Goal: Task Accomplishment & Management: Manage account settings

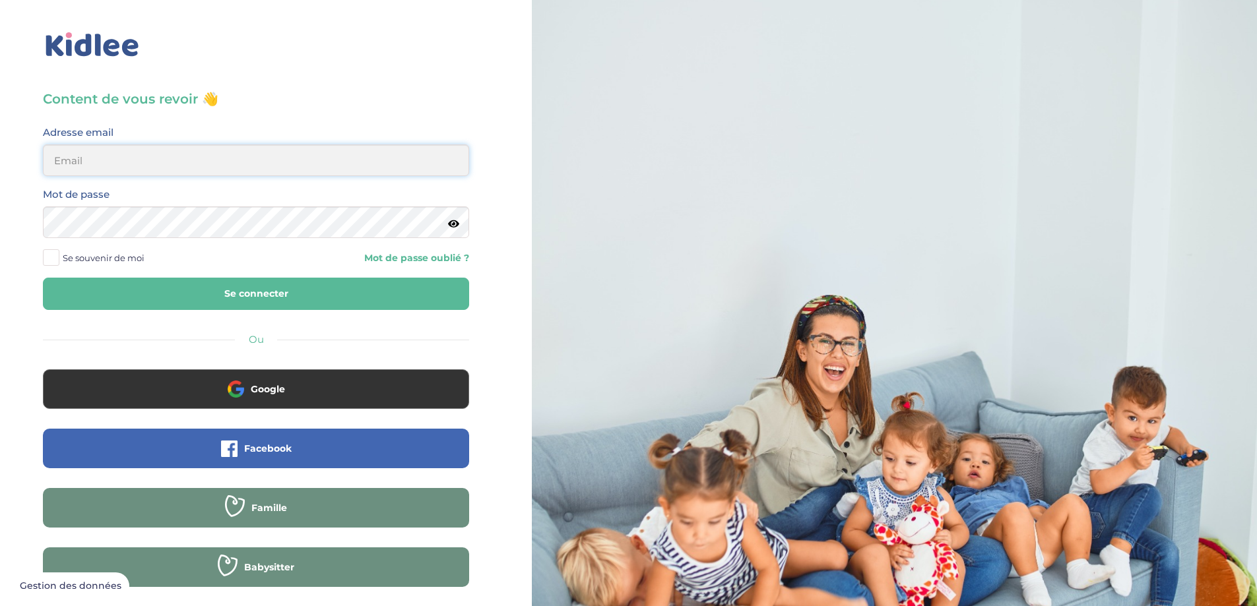
click at [123, 160] on input "email" at bounding box center [256, 160] width 426 height 32
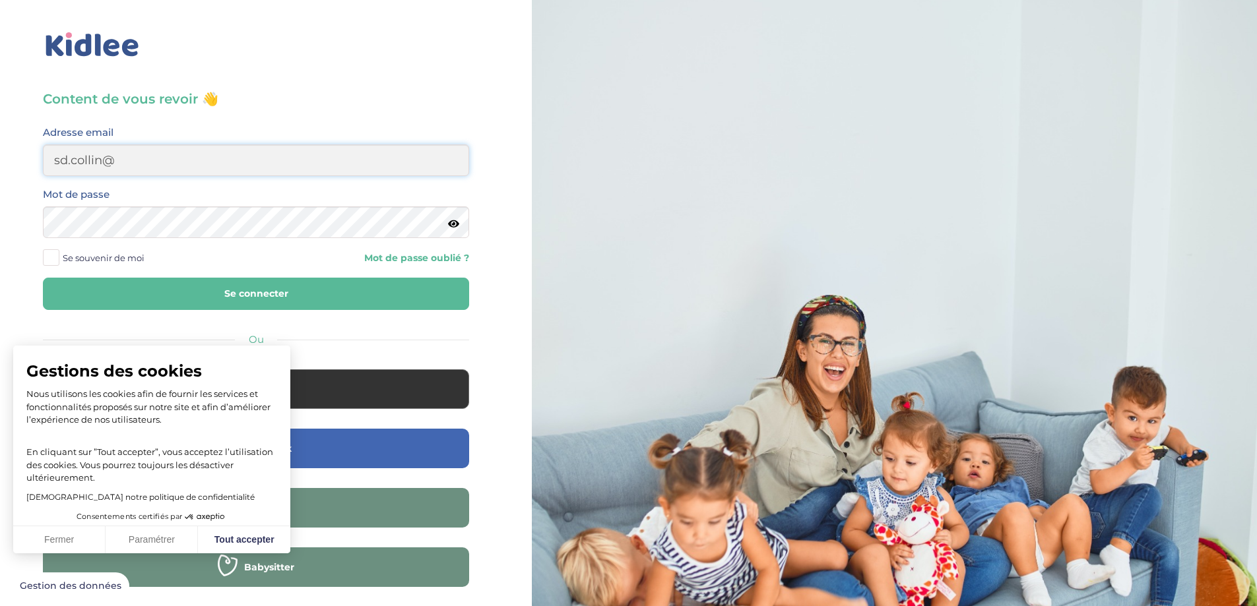
type input "sd.collin@gmail.com"
click at [226, 295] on button "Se connecter" at bounding box center [256, 294] width 426 height 32
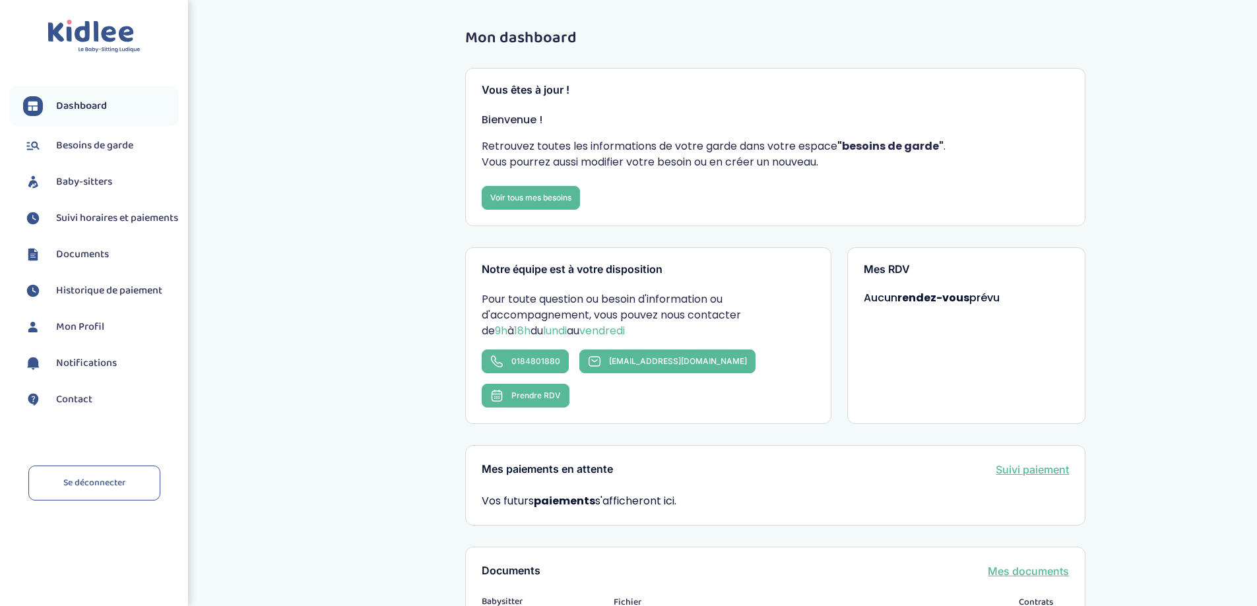
click at [88, 263] on span "Documents" at bounding box center [82, 255] width 53 height 16
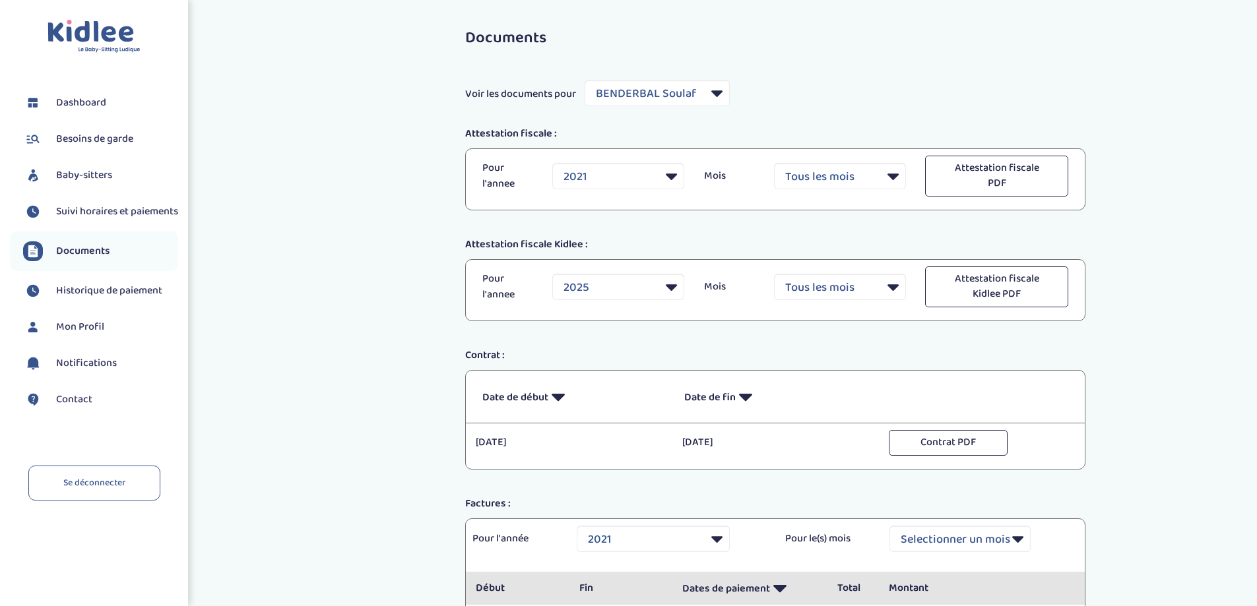
select select "9957"
select select "2021"
click at [78, 172] on span "Baby-sitters" at bounding box center [84, 176] width 56 height 16
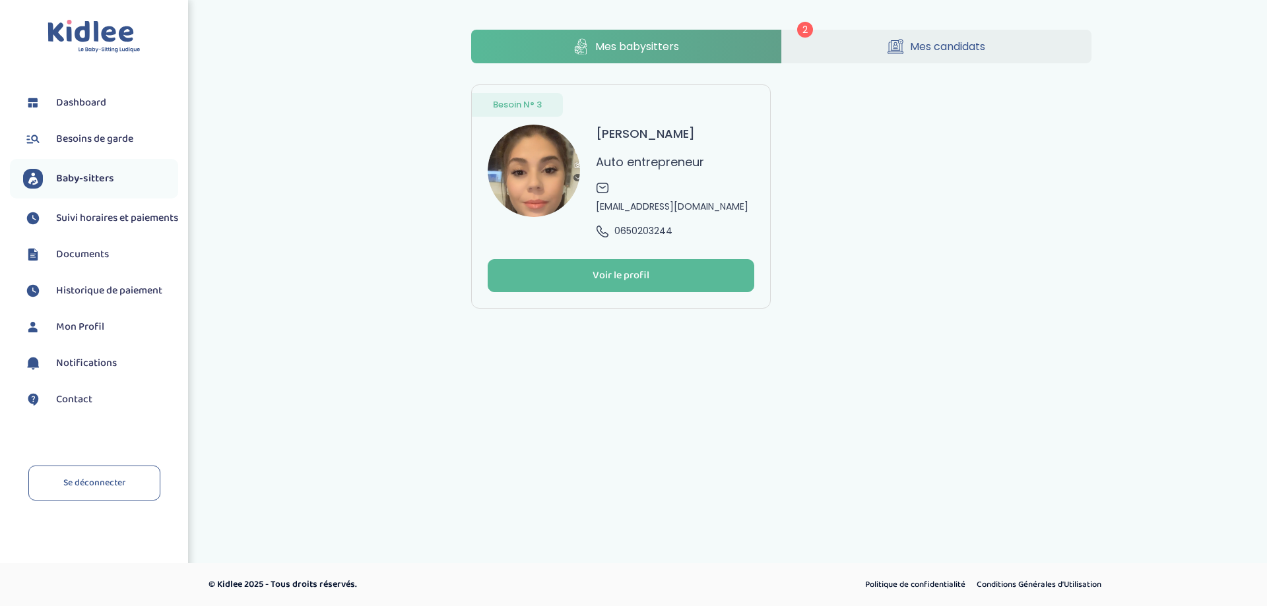
click at [877, 48] on link "Mes candidats" at bounding box center [937, 47] width 310 height 34
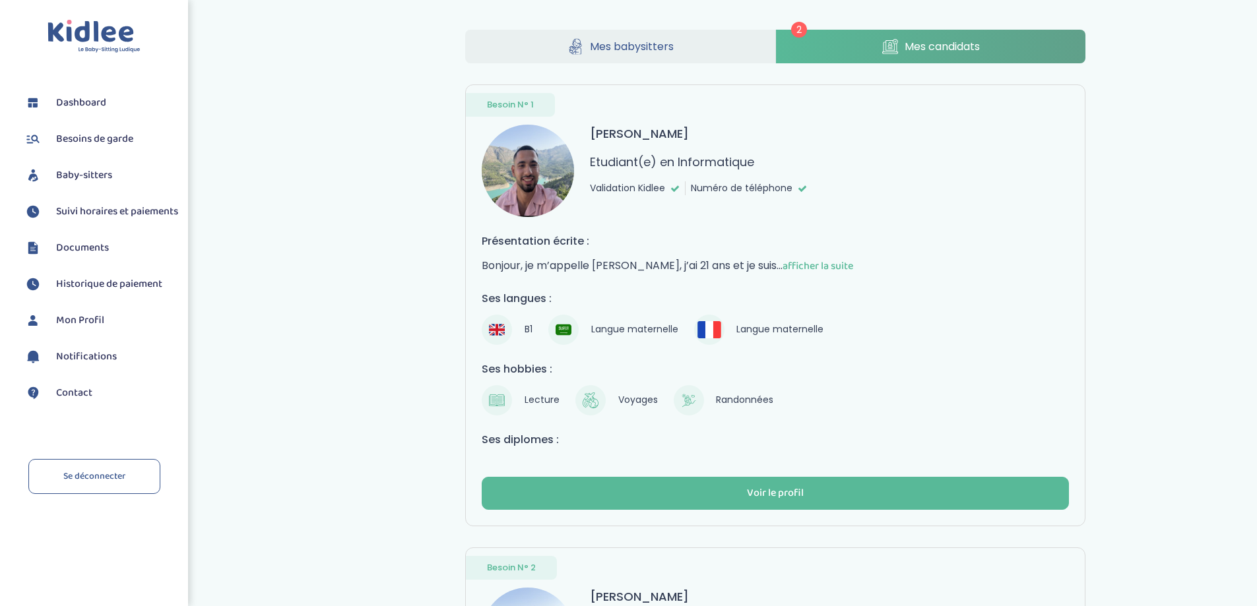
click at [79, 256] on span "Documents" at bounding box center [82, 248] width 53 height 16
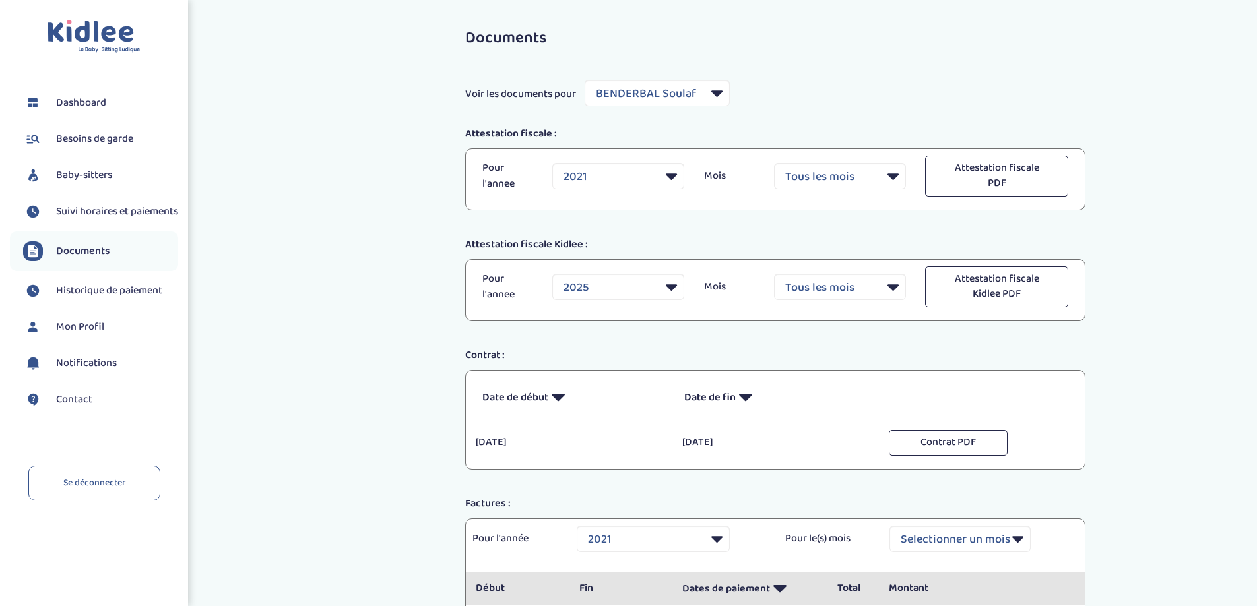
select select "9957"
select select "2021"
click at [717, 97] on select "Filtrer par Baby-sitter BENDERBAL Soulaf KAHEL Katia Ouazib Kenza" at bounding box center [657, 93] width 145 height 26
click at [717, 96] on select "Filtrer par Baby-sitter BENDERBAL Soulaf KAHEL Katia Ouazib Kenza" at bounding box center [657, 93] width 145 height 26
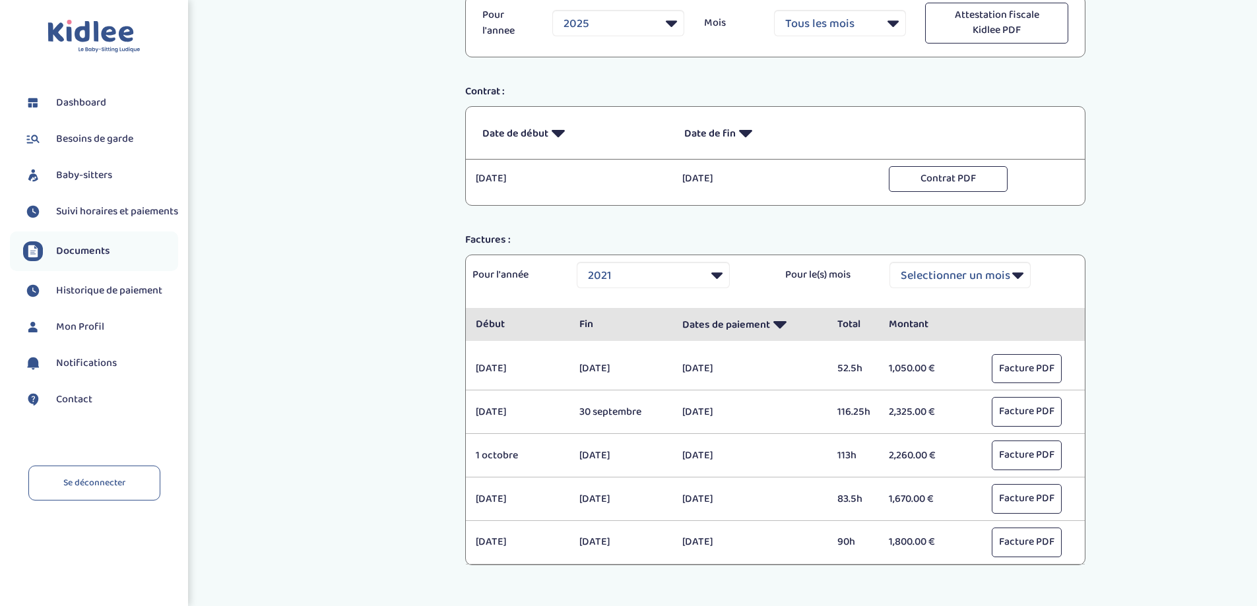
scroll to position [335, 0]
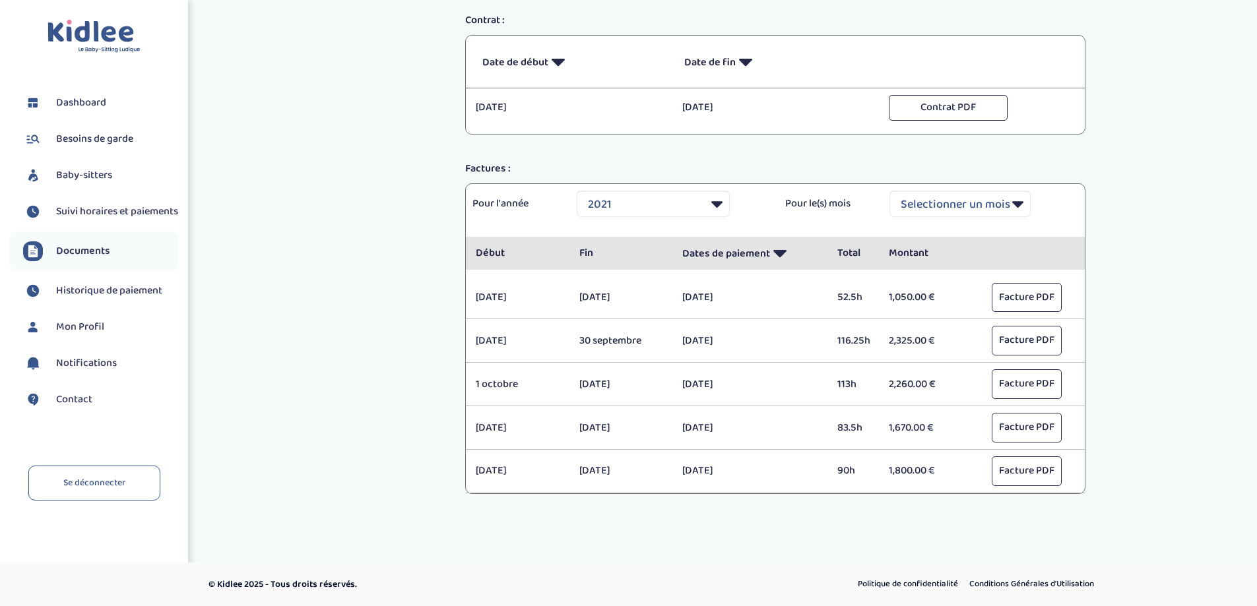
click at [88, 102] on span "Dashboard" at bounding box center [81, 103] width 50 height 16
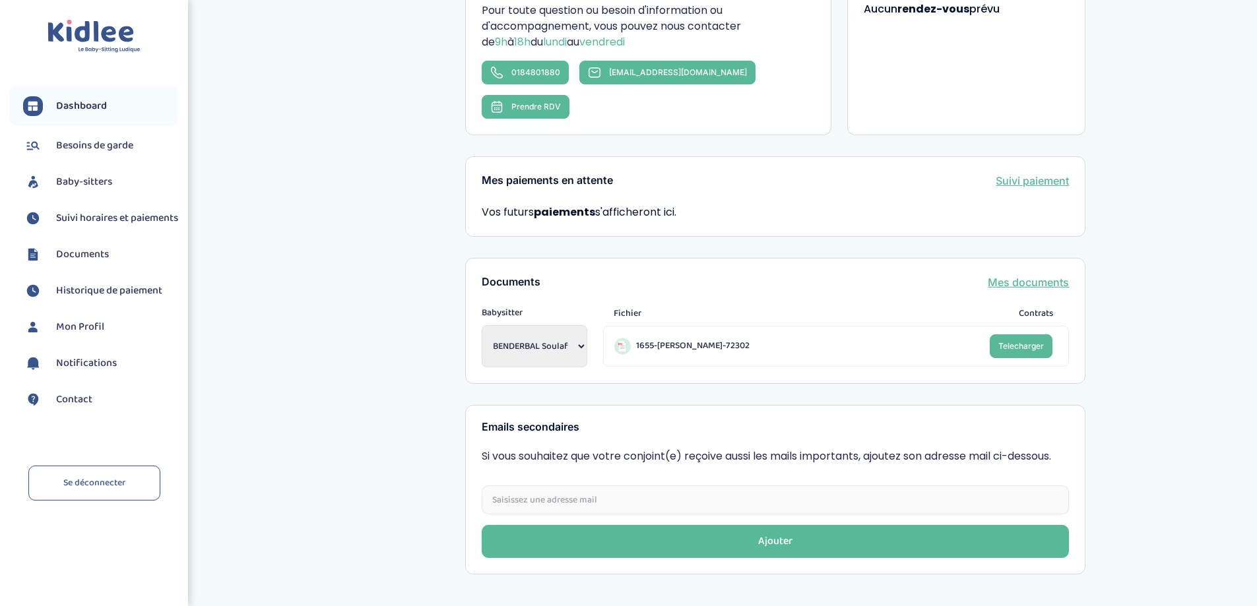
scroll to position [309, 0]
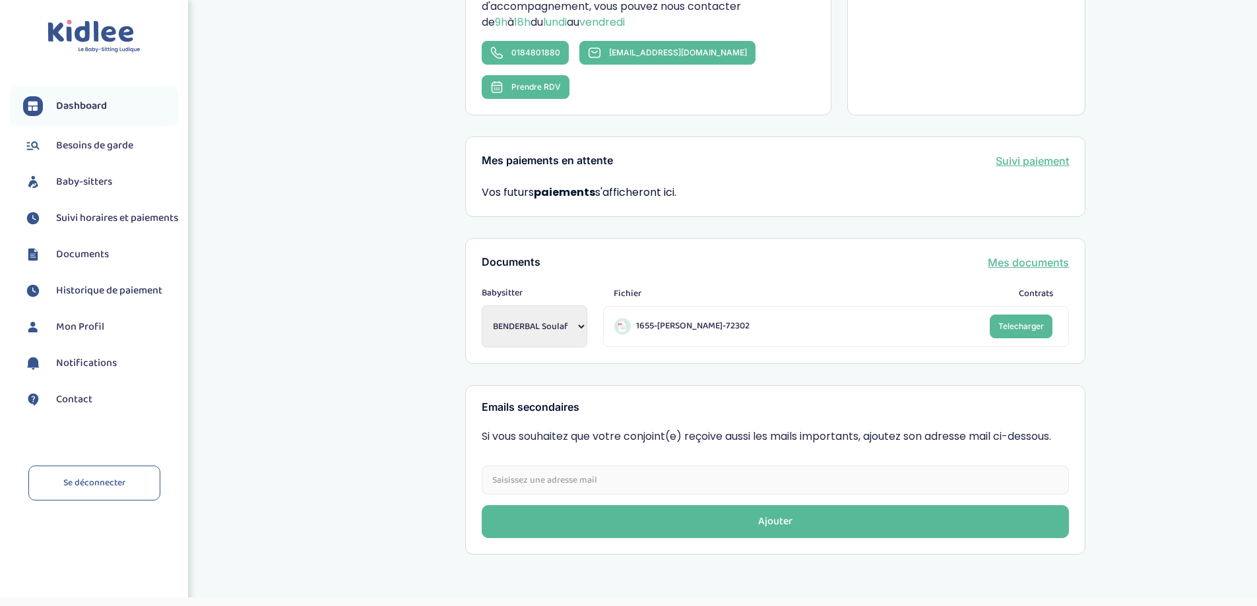
click at [581, 305] on select "BENDERBAL Soulaf [PERSON_NAME]" at bounding box center [535, 326] width 106 height 42
click at [79, 263] on span "Documents" at bounding box center [82, 255] width 53 height 16
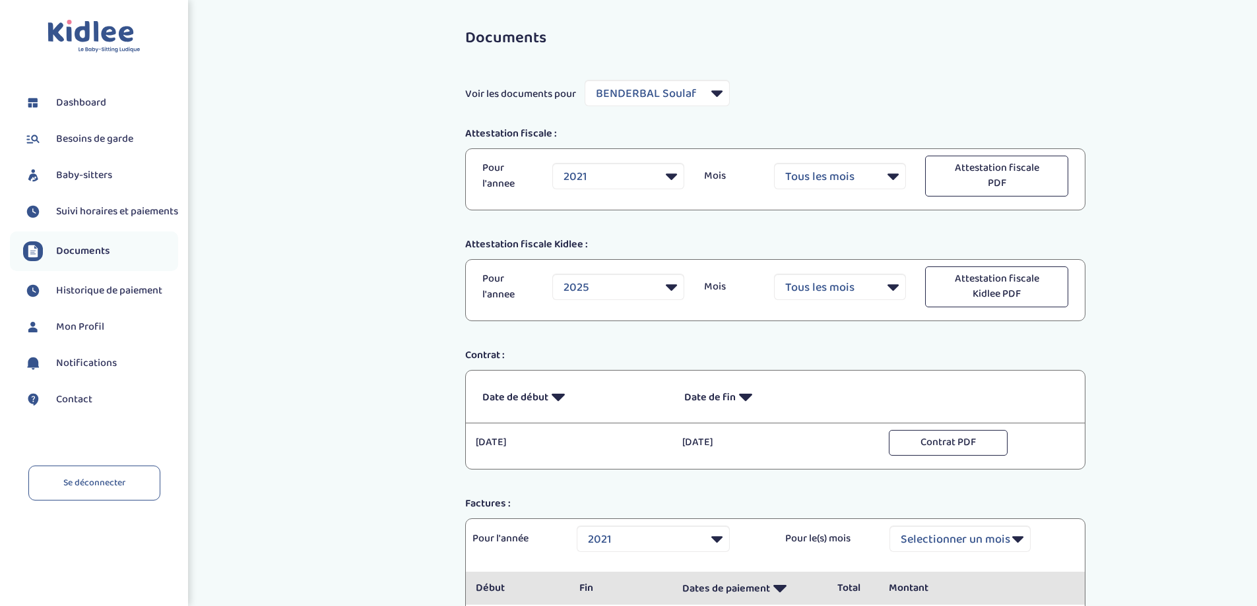
select select "9957"
select select "2021"
click at [63, 172] on span "Baby-sitters" at bounding box center [84, 176] width 56 height 16
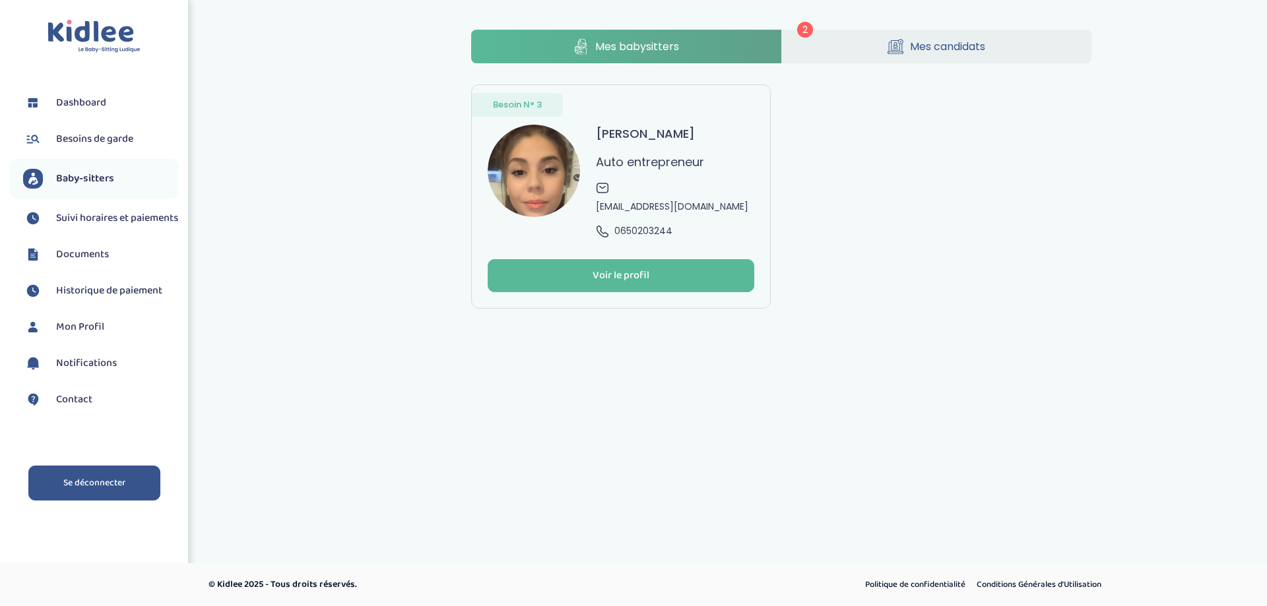
click at [75, 494] on link "Se déconnecter" at bounding box center [94, 483] width 132 height 35
